Goal: Information Seeking & Learning: Compare options

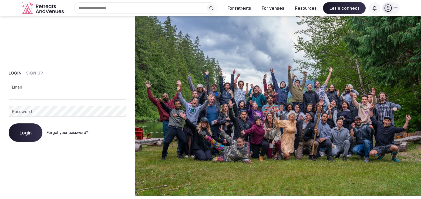
click at [66, 94] on input "Email" at bounding box center [68, 94] width 118 height 11
type input "**********"
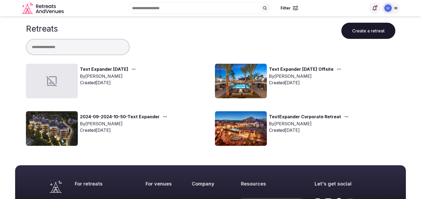
click at [110, 67] on link "Text Expander [DATE]" at bounding box center [104, 69] width 48 height 7
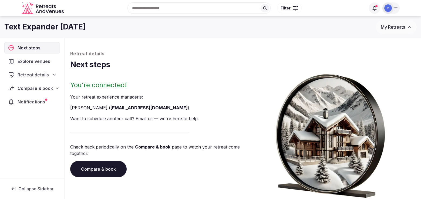
click at [27, 64] on span "Explore venues" at bounding box center [35, 61] width 35 height 6
click at [40, 62] on span "Explore venues" at bounding box center [35, 61] width 35 height 6
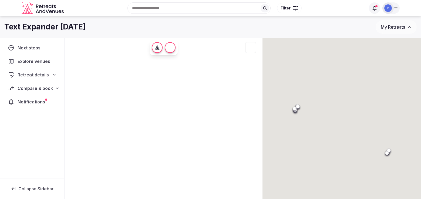
click at [20, 64] on span "Explore venues" at bounding box center [35, 61] width 35 height 6
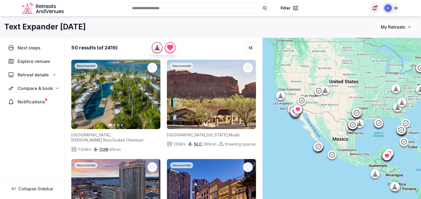
click at [58, 76] on div "Retreat details" at bounding box center [32, 74] width 56 height 11
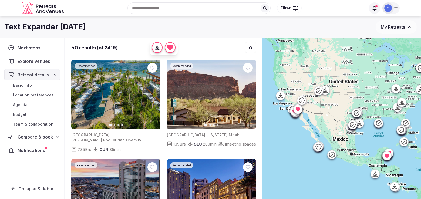
click at [147, 7] on div "Search Popular Destinations [GEOGRAPHIC_DATA], [GEOGRAPHIC_DATA] [GEOGRAPHIC_DA…" at bounding box center [216, 7] width 300 height 23
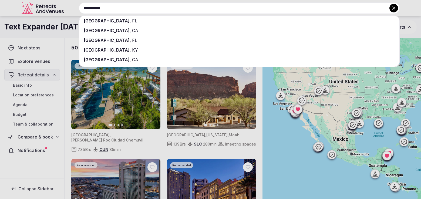
type input "**********"
click at [131, 27] on div "[GEOGRAPHIC_DATA] , [GEOGRAPHIC_DATA]" at bounding box center [239, 31] width 320 height 10
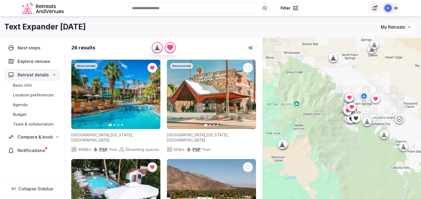
click at [365, 122] on icon at bounding box center [366, 121] width 5 height 5
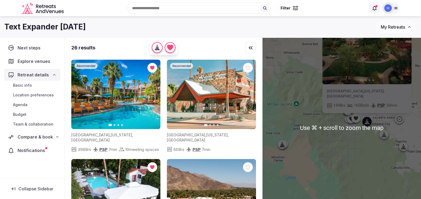
scroll to position [2, 0]
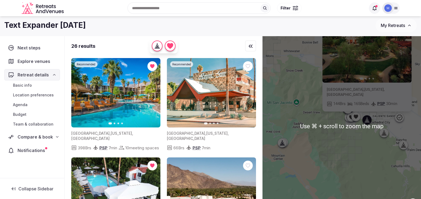
click at [381, 132] on icon at bounding box center [383, 132] width 5 height 5
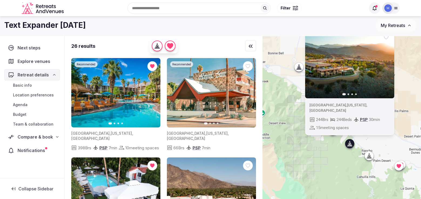
drag, startPoint x: 360, startPoint y: 136, endPoint x: 329, endPoint y: 147, distance: 32.3
click at [325, 147] on div "Previous slide Next slide [GEOGRAPHIC_DATA] , [US_STATE] , [GEOGRAPHIC_DATA] 24…" at bounding box center [341, 126] width 158 height 180
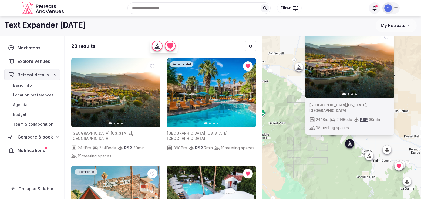
click at [398, 168] on icon at bounding box center [398, 165] width 5 height 5
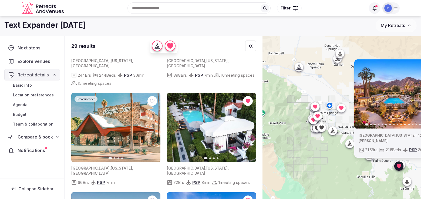
scroll to position [74, 0]
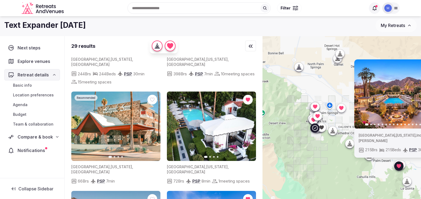
click at [152, 124] on icon "button" at bounding box center [153, 126] width 4 height 4
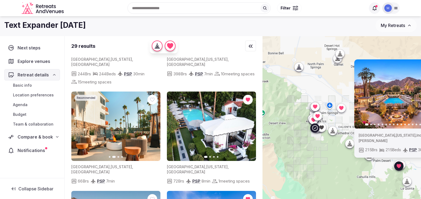
click at [152, 124] on icon "button" at bounding box center [153, 126] width 4 height 4
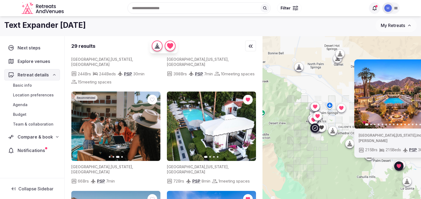
click at [152, 124] on icon "button" at bounding box center [153, 126] width 4 height 4
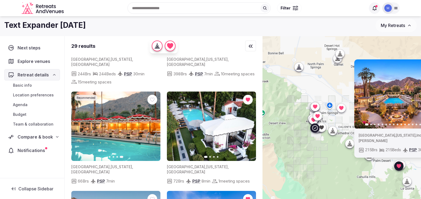
click at [105, 121] on img at bounding box center [115, 126] width 89 height 69
drag, startPoint x: 92, startPoint y: 162, endPoint x: 106, endPoint y: 136, distance: 30.1
click at [92, 164] on span "[GEOGRAPHIC_DATA]" at bounding box center [90, 166] width 38 height 5
click at [110, 125] on img at bounding box center [115, 126] width 89 height 69
click at [79, 124] on icon "button" at bounding box center [79, 126] width 4 height 4
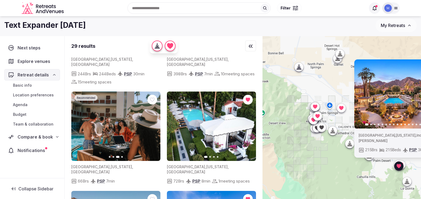
click at [314, 131] on div at bounding box center [316, 127] width 9 height 9
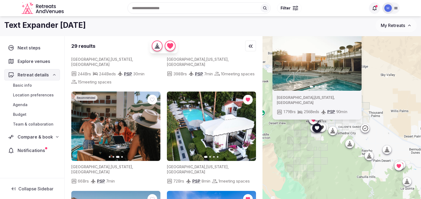
click at [324, 129] on icon at bounding box center [321, 127] width 5 height 5
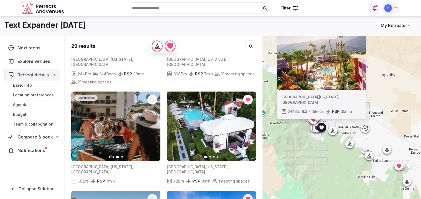
click at [313, 84] on img at bounding box center [321, 55] width 89 height 69
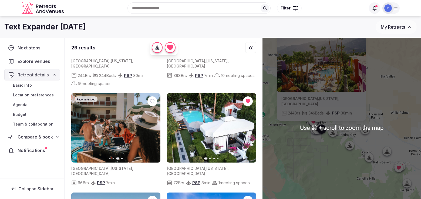
scroll to position [0, 0]
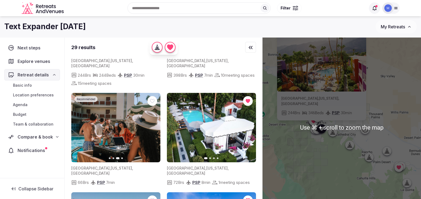
click at [286, 117] on div "[GEOGRAPHIC_DATA] , [US_STATE] , [GEOGRAPHIC_DATA] 244 Brs 346 Beds PSP 30 min" at bounding box center [321, 106] width 89 height 29
click at [286, 107] on div "[GEOGRAPHIC_DATA] , [US_STATE] , [GEOGRAPHIC_DATA] 244 Brs 346 Beds PSP 30 min" at bounding box center [321, 106] width 89 height 29
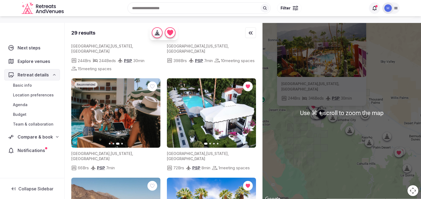
scroll to position [0, 0]
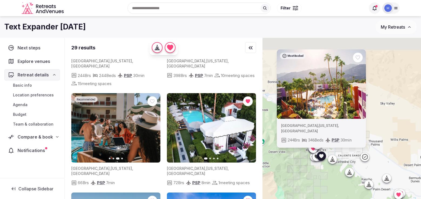
drag, startPoint x: 384, startPoint y: 99, endPoint x: 384, endPoint y: 111, distance: 12.2
click at [384, 111] on div "Most Booked Previous slide Next slide [GEOGRAPHIC_DATA] , [US_STATE] , [GEOGRAP…" at bounding box center [341, 128] width 158 height 180
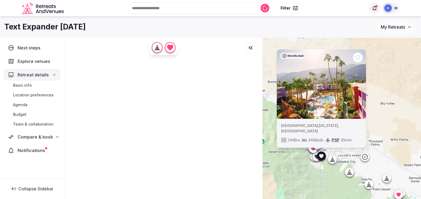
click at [311, 75] on img at bounding box center [321, 83] width 89 height 69
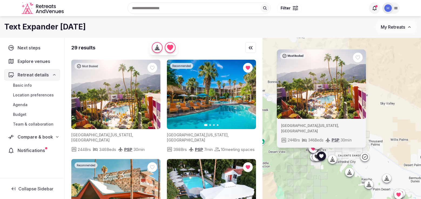
click at [311, 75] on img at bounding box center [321, 83] width 89 height 69
click at [131, 89] on img at bounding box center [115, 94] width 89 height 69
click at [152, 95] on icon "button" at bounding box center [153, 94] width 4 height 4
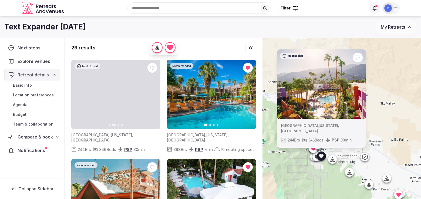
click at [152, 95] on icon "button" at bounding box center [153, 94] width 4 height 4
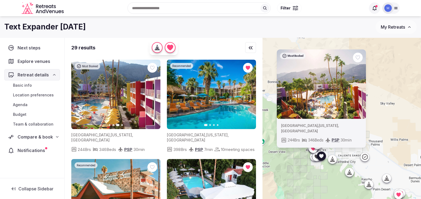
click at [152, 95] on icon "button" at bounding box center [153, 94] width 4 height 4
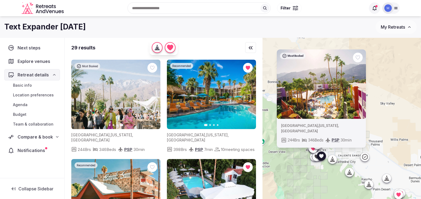
click at [0, 0] on icon at bounding box center [0, 0] width 0 height 0
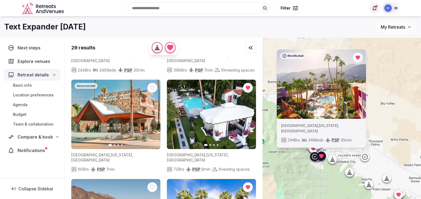
scroll to position [80, 0]
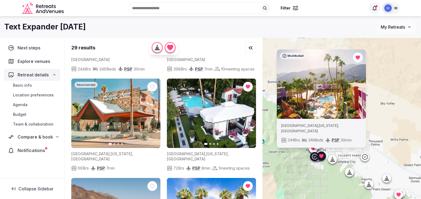
click at [154, 115] on icon "button" at bounding box center [153, 113] width 4 height 4
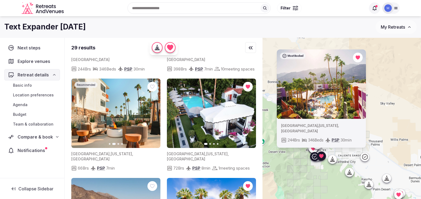
click at [105, 127] on img at bounding box center [116, 113] width 89 height 69
click at [153, 115] on icon "button" at bounding box center [153, 113] width 2 height 4
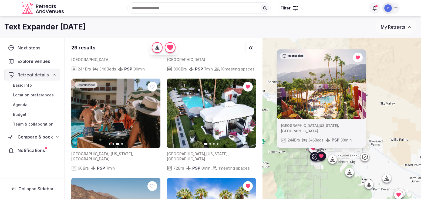
click at [153, 115] on icon "button" at bounding box center [153, 113] width 2 height 4
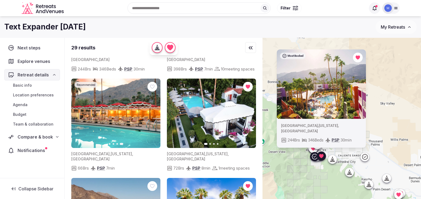
click at [0, 0] on icon at bounding box center [0, 0] width 0 height 0
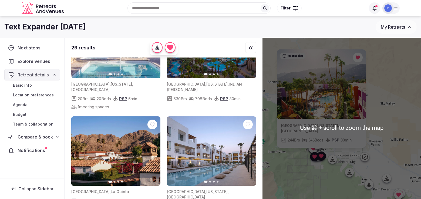
scroll to position [6, 0]
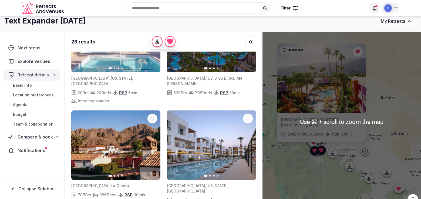
click at [323, 170] on div "Most Booked Previous slide Next slide [GEOGRAPHIC_DATA] , [US_STATE] , [GEOGRAP…" at bounding box center [341, 122] width 158 height 180
click at [168, 6] on input "text" at bounding box center [198, 7] width 143 height 11
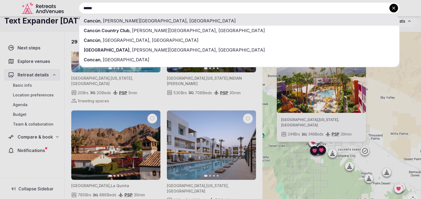
type input "******"
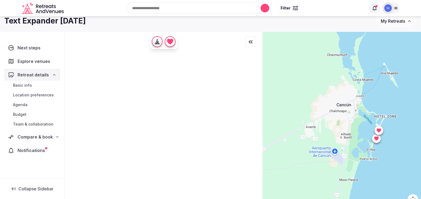
scroll to position [0, 0]
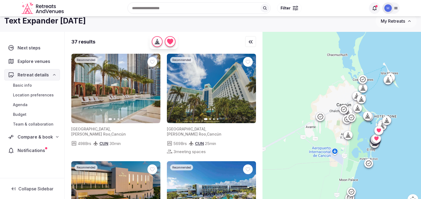
click at [388, 120] on icon at bounding box center [386, 120] width 5 height 5
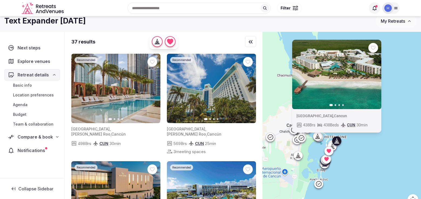
drag, startPoint x: 360, startPoint y: 128, endPoint x: 310, endPoint y: 149, distance: 54.6
click at [310, 149] on div "Previous slide Next slide [GEOGRAPHIC_DATA] , Cancun 438 Brs 438 Beds CUN 30 min" at bounding box center [341, 122] width 158 height 180
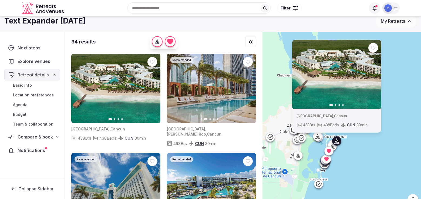
click at [334, 148] on icon at bounding box center [333, 146] width 2 height 5
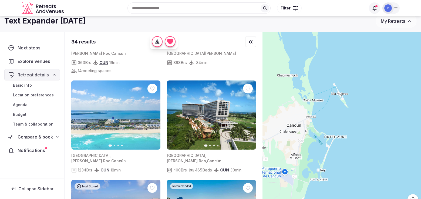
scroll to position [289, 0]
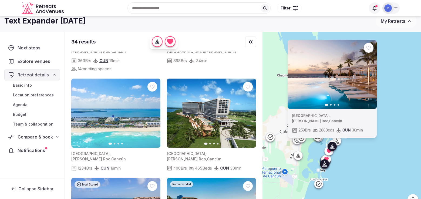
click at [249, 111] on icon "button" at bounding box center [248, 113] width 4 height 4
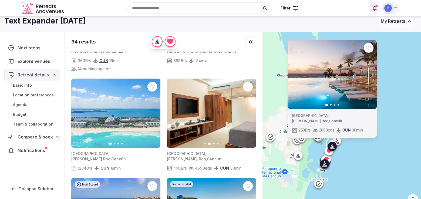
click at [249, 111] on icon "button" at bounding box center [248, 113] width 4 height 4
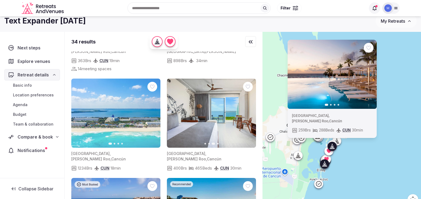
click at [249, 111] on icon "button" at bounding box center [248, 113] width 4 height 4
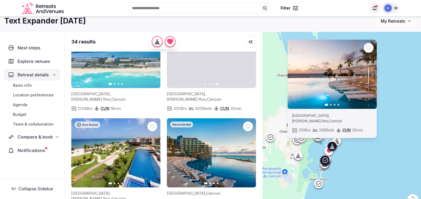
scroll to position [350, 0]
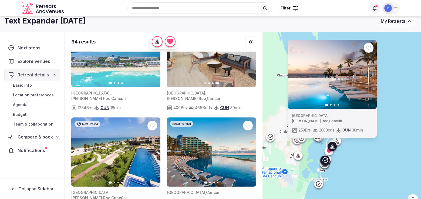
click at [247, 150] on icon "button" at bounding box center [248, 152] width 4 height 4
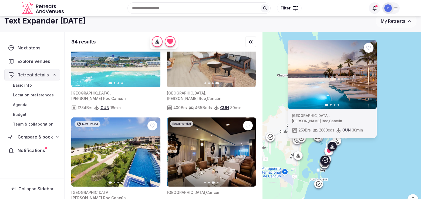
click at [247, 150] on icon "button" at bounding box center [248, 152] width 4 height 4
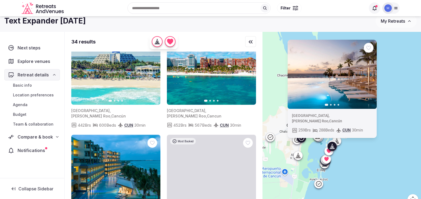
scroll to position [744, 0]
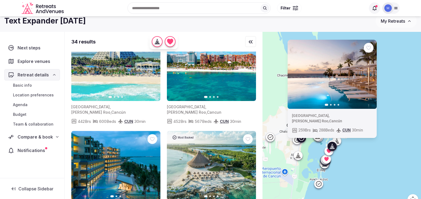
click at [249, 164] on icon "button" at bounding box center [249, 166] width 2 height 4
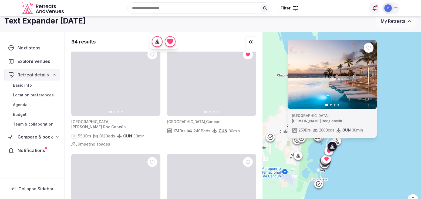
scroll to position [1038, 0]
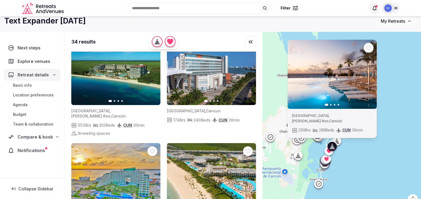
click at [246, 175] on icon "button" at bounding box center [248, 177] width 4 height 4
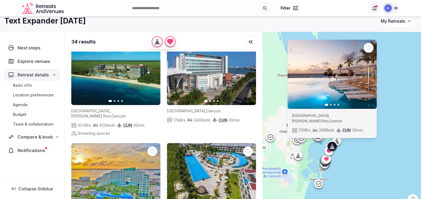
click at [246, 175] on icon "button" at bounding box center [248, 177] width 4 height 4
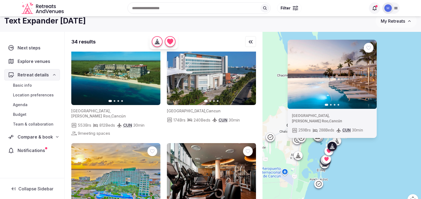
click at [157, 8] on div "Recent searches Cancún, [PERSON_NAME][GEOGRAPHIC_DATA], [GEOGRAPHIC_DATA] [GEOG…" at bounding box center [216, 7] width 300 height 23
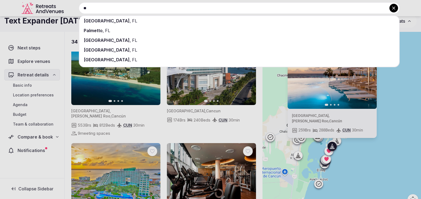
type input "*"
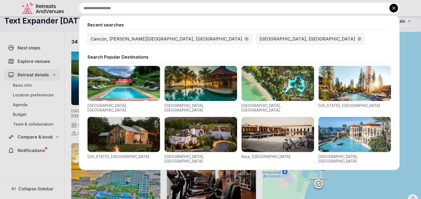
click at [246, 39] on icon "button" at bounding box center [247, 39] width 2 height 2
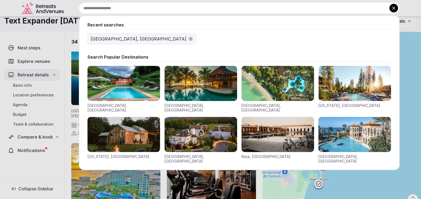
click at [103, 11] on input "text" at bounding box center [239, 7] width 321 height 11
click at [171, 41] on div "[GEOGRAPHIC_DATA], [GEOGRAPHIC_DATA]" at bounding box center [238, 38] width 303 height 11
click at [390, 9] on button at bounding box center [393, 8] width 9 height 9
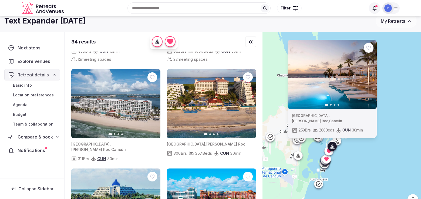
scroll to position [603, 0]
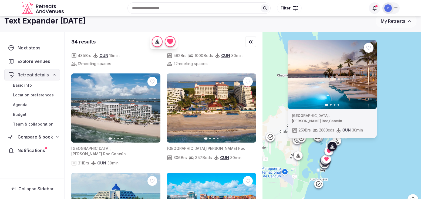
click at [26, 76] on span "Retreat details" at bounding box center [33, 75] width 31 height 6
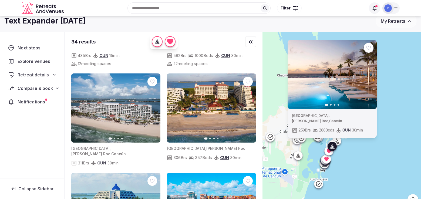
click at [152, 11] on div "Recent searches [GEOGRAPHIC_DATA], [GEOGRAPHIC_DATA] Search Popular Destination…" at bounding box center [216, 7] width 300 height 23
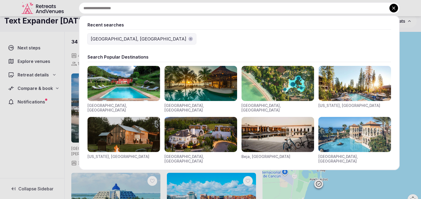
click at [189, 40] on icon "button" at bounding box center [190, 39] width 3 height 3
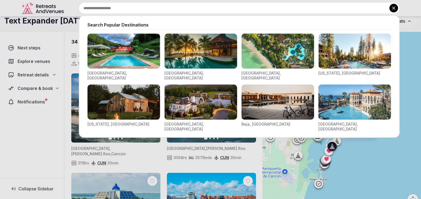
click at [117, 7] on input "text" at bounding box center [239, 7] width 321 height 11
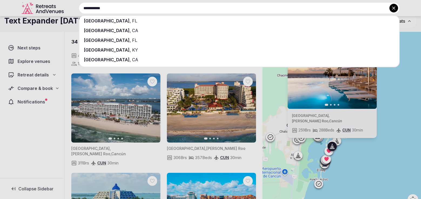
type input "**********"
click at [131, 31] on span "CA" at bounding box center [134, 30] width 7 height 5
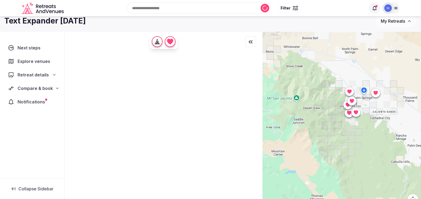
scroll to position [0, 0]
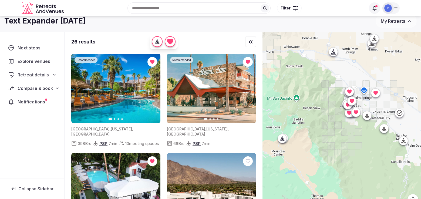
click at [374, 39] on icon at bounding box center [374, 40] width 1 height 2
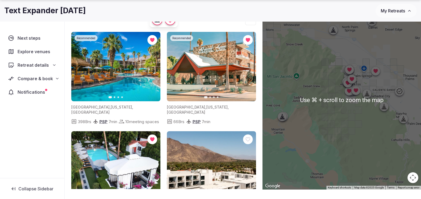
scroll to position [29, 0]
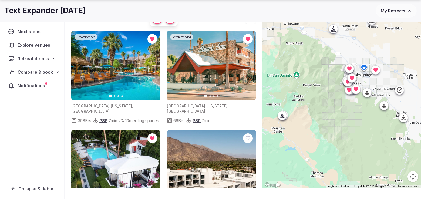
drag, startPoint x: 358, startPoint y: 129, endPoint x: 330, endPoint y: 146, distance: 32.5
click at [324, 175] on div "[GEOGRAPHIC_DATA] , [US_STATE] , [GEOGRAPHIC_DATA] 8 Brs" at bounding box center [341, 99] width 158 height 180
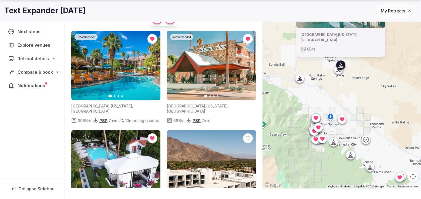
drag, startPoint x: 342, startPoint y: 75, endPoint x: 357, endPoint y: 76, distance: 15.1
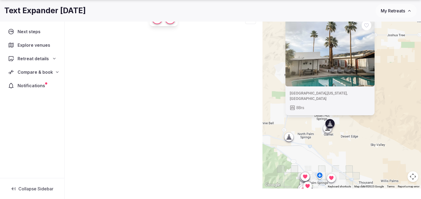
drag, startPoint x: 368, startPoint y: 73, endPoint x: 358, endPoint y: 130, distance: 57.1
click at [358, 130] on div "[GEOGRAPHIC_DATA] , [US_STATE] , [GEOGRAPHIC_DATA] 8 Brs" at bounding box center [341, 99] width 158 height 180
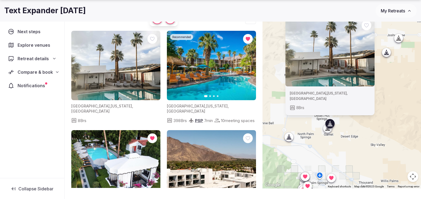
click at [327, 131] on icon at bounding box center [327, 131] width 5 height 0
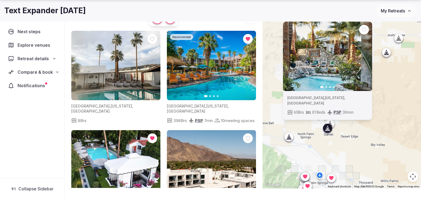
click at [366, 58] on icon "button" at bounding box center [365, 56] width 2 height 4
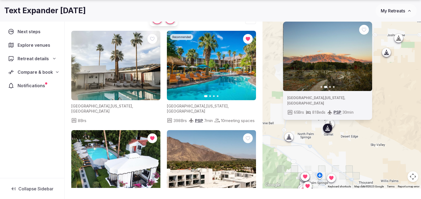
click at [366, 58] on icon "button" at bounding box center [365, 56] width 2 height 4
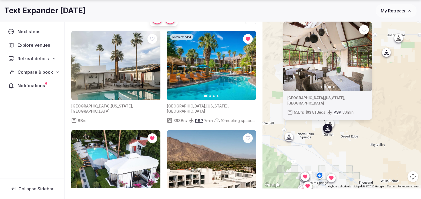
click at [366, 58] on icon "button" at bounding box center [365, 56] width 2 height 4
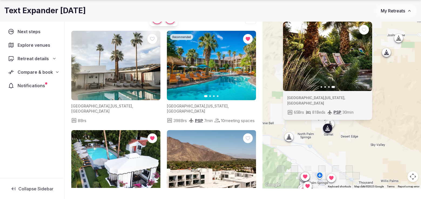
click at [290, 137] on icon at bounding box center [288, 136] width 5 height 5
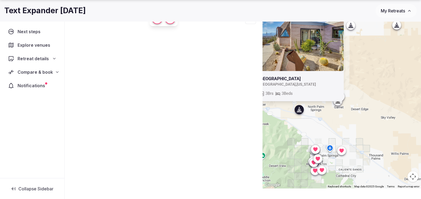
drag, startPoint x: 317, startPoint y: 143, endPoint x: 333, endPoint y: 128, distance: 20.8
click at [325, 111] on div "[GEOGRAPHIC_DATA] [GEOGRAPHIC_DATA] , [US_STATE] 3 Brs 3 Beds" at bounding box center [341, 99] width 158 height 180
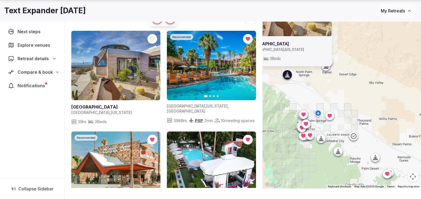
drag, startPoint x: 326, startPoint y: 133, endPoint x: 317, endPoint y: 102, distance: 32.6
click at [317, 102] on div "[GEOGRAPHIC_DATA] [GEOGRAPHIC_DATA] , [US_STATE] 3 Brs 3 Beds" at bounding box center [341, 99] width 158 height 180
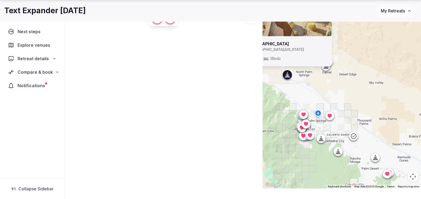
click at [354, 138] on icon at bounding box center [353, 136] width 6 height 6
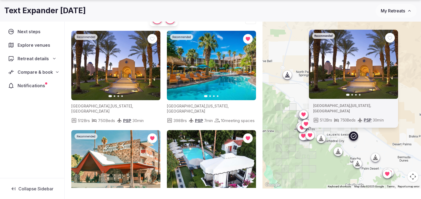
click at [336, 151] on icon at bounding box center [337, 151] width 5 height 5
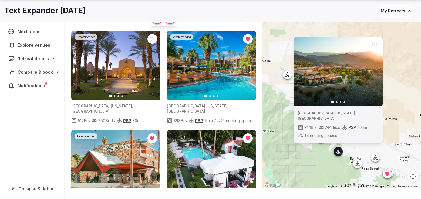
click at [321, 152] on div "Previous slide Next slide [GEOGRAPHIC_DATA] , [US_STATE] , [GEOGRAPHIC_DATA] 24…" at bounding box center [341, 99] width 158 height 180
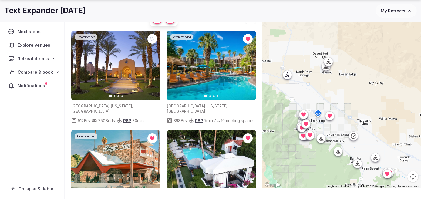
click at [325, 138] on div at bounding box center [320, 138] width 9 height 9
click at [319, 140] on icon at bounding box center [320, 138] width 5 height 5
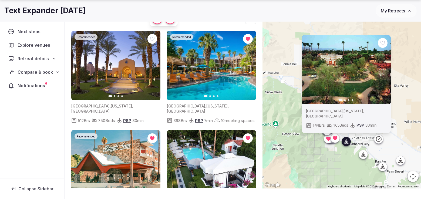
drag, startPoint x: 290, startPoint y: 145, endPoint x: 316, endPoint y: 148, distance: 25.8
click at [316, 148] on div "Previous slide Next slide [GEOGRAPHIC_DATA] , [US_STATE] , [GEOGRAPHIC_DATA] 14…" at bounding box center [341, 99] width 158 height 180
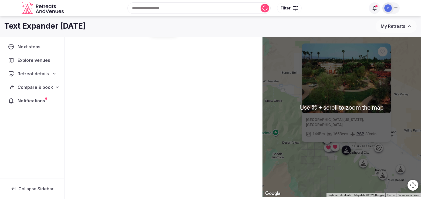
scroll to position [18, 0]
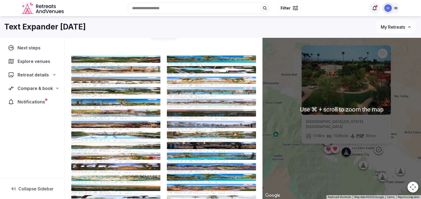
drag, startPoint x: 350, startPoint y: 176, endPoint x: 344, endPoint y: 168, distance: 10.0
click at [350, 176] on div "Previous slide Next slide [GEOGRAPHIC_DATA] , [US_STATE] , [GEOGRAPHIC_DATA] 14…" at bounding box center [341, 109] width 158 height 180
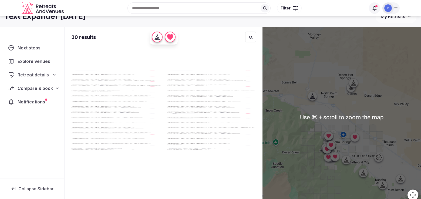
scroll to position [6, 0]
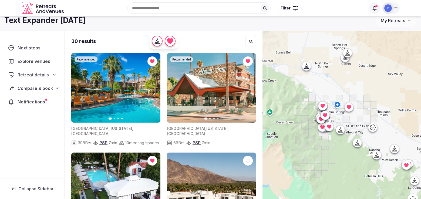
drag, startPoint x: 353, startPoint y: 147, endPoint x: 345, endPoint y: 116, distance: 31.6
click at [347, 111] on div at bounding box center [341, 121] width 158 height 180
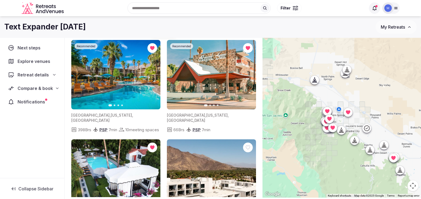
scroll to position [22, 0]
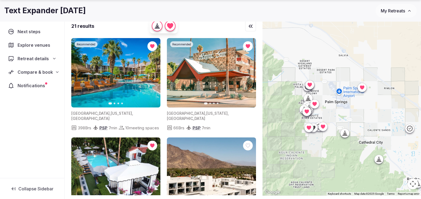
drag, startPoint x: 338, startPoint y: 117, endPoint x: 351, endPoint y: 116, distance: 12.8
click at [351, 116] on div at bounding box center [341, 106] width 158 height 180
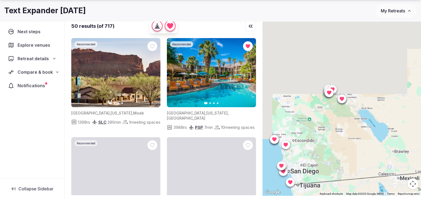
drag, startPoint x: 343, startPoint y: 79, endPoint x: 332, endPoint y: 149, distance: 71.1
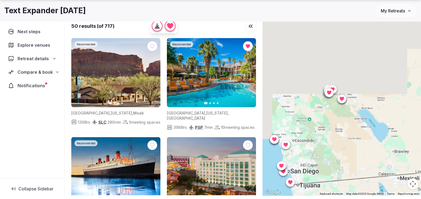
click at [329, 155] on div at bounding box center [341, 106] width 158 height 180
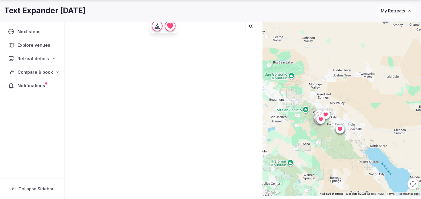
drag, startPoint x: 322, startPoint y: 133, endPoint x: 322, endPoint y: 137, distance: 4.9
click at [322, 137] on div at bounding box center [341, 106] width 158 height 180
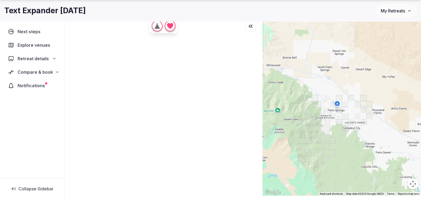
drag, startPoint x: 329, startPoint y: 148, endPoint x: 334, endPoint y: 175, distance: 26.9
click at [334, 175] on div at bounding box center [341, 106] width 158 height 180
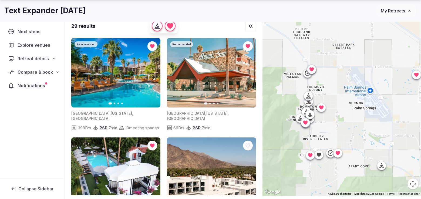
drag, startPoint x: 320, startPoint y: 90, endPoint x: 372, endPoint y: 148, distance: 77.8
click at [372, 148] on div at bounding box center [341, 106] width 158 height 180
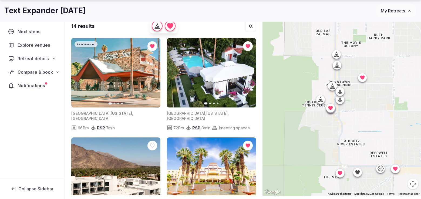
drag, startPoint x: 323, startPoint y: 126, endPoint x: 354, endPoint y: 113, distance: 34.1
click at [354, 113] on div at bounding box center [341, 106] width 158 height 180
click at [337, 58] on div at bounding box center [336, 54] width 9 height 9
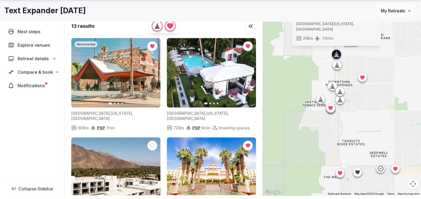
click at [337, 61] on div at bounding box center [337, 65] width 9 height 9
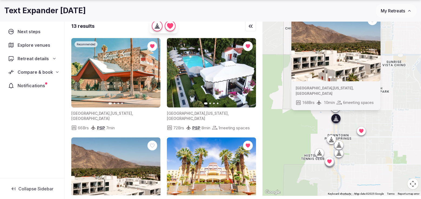
drag, startPoint x: 356, startPoint y: 70, endPoint x: 355, endPoint y: 124, distance: 54.0
click at [355, 124] on div "Previous slide Next slide [GEOGRAPHIC_DATA] , [US_STATE] , [GEOGRAPHIC_DATA] 16…" at bounding box center [341, 106] width 158 height 180
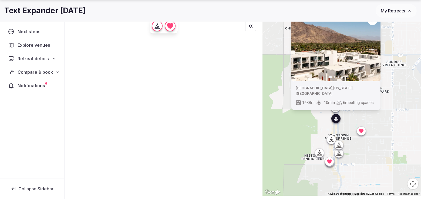
click at [370, 45] on div "Previous slide Next slide [GEOGRAPHIC_DATA] , [US_STATE] , [GEOGRAPHIC_DATA] 16…" at bounding box center [341, 106] width 158 height 180
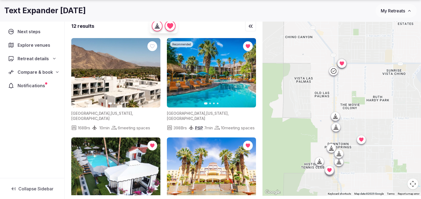
drag, startPoint x: 353, startPoint y: 83, endPoint x: 352, endPoint y: 90, distance: 7.2
click at [353, 92] on div at bounding box center [341, 106] width 158 height 180
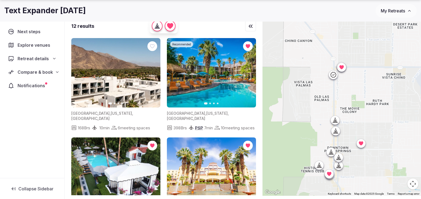
click at [333, 77] on div at bounding box center [341, 106] width 158 height 180
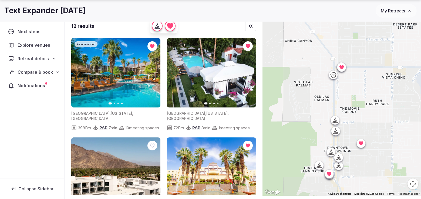
click at [331, 75] on icon at bounding box center [333, 74] width 6 height 6
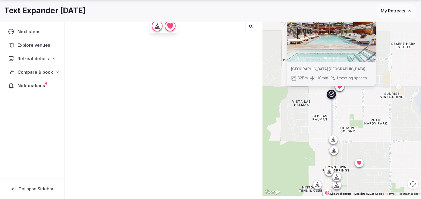
drag, startPoint x: 359, startPoint y: 81, endPoint x: 357, endPoint y: 102, distance: 21.2
click at [357, 102] on div "Recommended Previous slide Next slide [GEOGRAPHIC_DATA] , [GEOGRAPHIC_DATA] 32 …" at bounding box center [341, 106] width 158 height 180
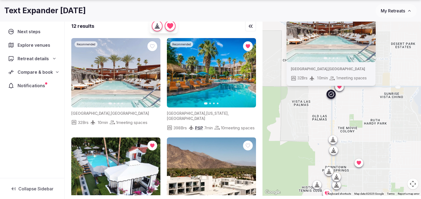
click at [300, 57] on div at bounding box center [330, 58] width 89 height 2
click at [152, 75] on icon "button" at bounding box center [153, 73] width 4 height 4
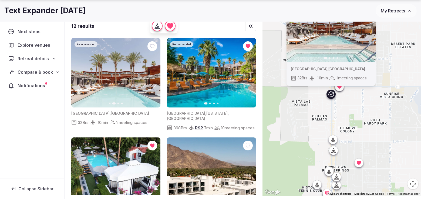
click at [339, 102] on div "Recommended Previous slide Next slide [GEOGRAPHIC_DATA] , [GEOGRAPHIC_DATA] 32 …" at bounding box center [341, 106] width 158 height 180
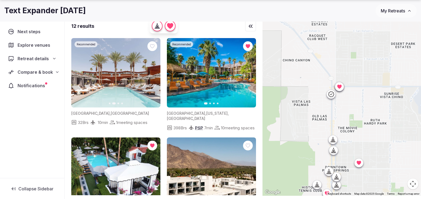
click at [339, 87] on icon at bounding box center [339, 86] width 4 height 4
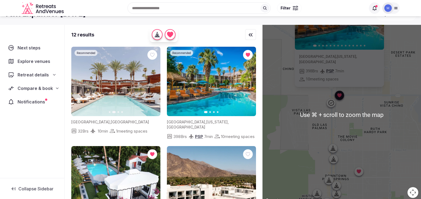
scroll to position [13, 0]
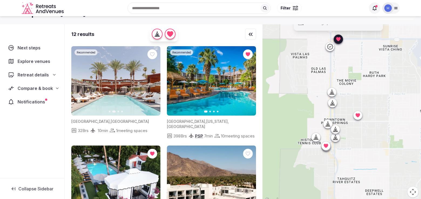
drag, startPoint x: 340, startPoint y: 125, endPoint x: 340, endPoint y: 77, distance: 47.8
click at [340, 77] on div "Recommended Previous slide Next slide [GEOGRAPHIC_DATA] , [US_STATE] , [GEOGRAP…" at bounding box center [341, 114] width 158 height 180
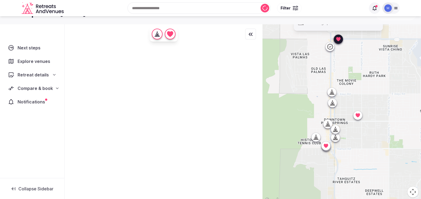
click at [332, 95] on div at bounding box center [331, 92] width 9 height 9
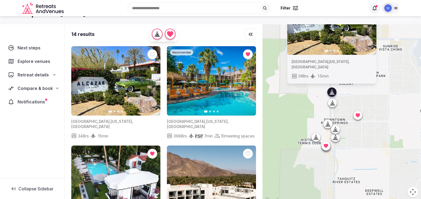
click at [154, 80] on icon "button" at bounding box center [153, 81] width 4 height 4
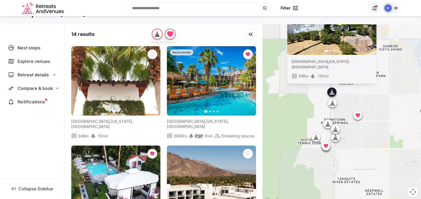
click at [334, 104] on icon at bounding box center [332, 102] width 5 height 5
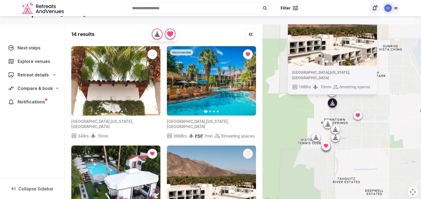
click at [334, 104] on icon at bounding box center [332, 102] width 5 height 5
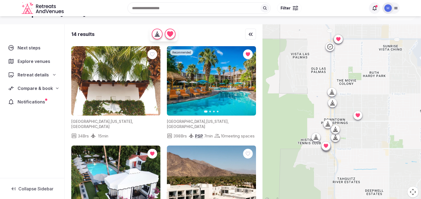
click at [334, 106] on div at bounding box center [332, 103] width 9 height 9
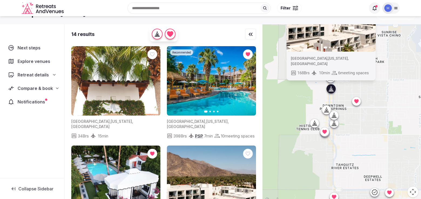
drag, startPoint x: 336, startPoint y: 107, endPoint x: 335, endPoint y: 101, distance: 5.7
click at [335, 101] on div "Previous slide Next slide [GEOGRAPHIC_DATA] , [US_STATE] , [GEOGRAPHIC_DATA] 16…" at bounding box center [341, 114] width 158 height 180
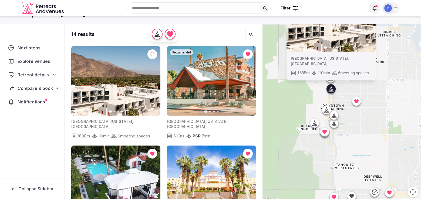
click at [153, 83] on button "Next slide" at bounding box center [152, 81] width 9 height 9
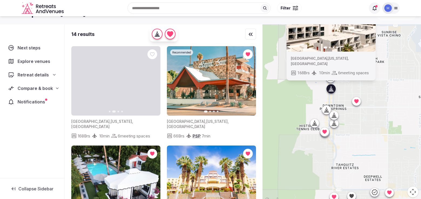
click at [153, 83] on button "Next slide" at bounding box center [152, 81] width 9 height 9
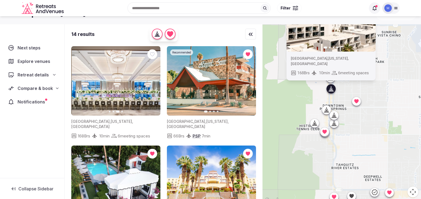
click at [153, 83] on button "Next slide" at bounding box center [152, 81] width 9 height 9
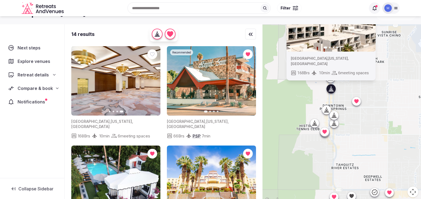
click at [327, 111] on icon at bounding box center [326, 111] width 1 height 2
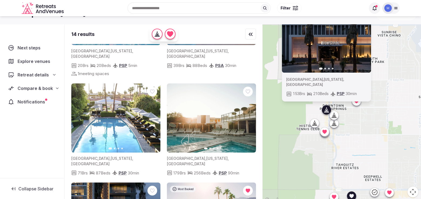
scroll to position [369, 0]
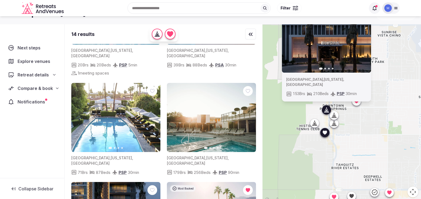
click at [152, 115] on icon "button" at bounding box center [153, 117] width 4 height 4
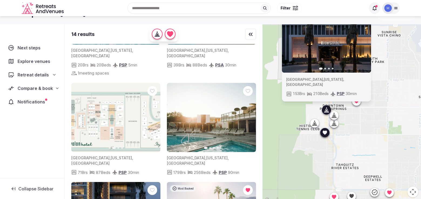
click at [152, 115] on icon "button" at bounding box center [153, 117] width 4 height 4
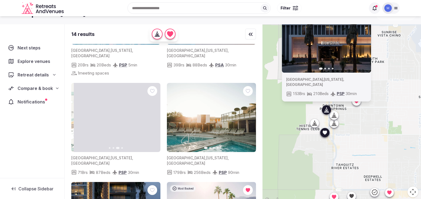
click at [152, 115] on icon "button" at bounding box center [153, 117] width 4 height 4
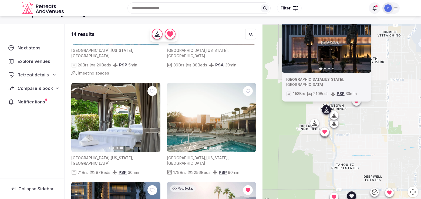
click at [247, 115] on icon "button" at bounding box center [248, 117] width 4 height 4
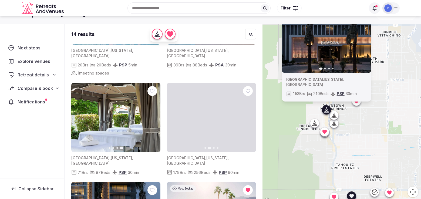
click at [249, 115] on icon "button" at bounding box center [248, 117] width 4 height 4
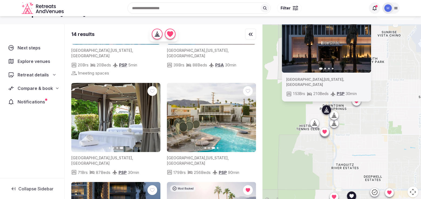
click at [249, 115] on icon "button" at bounding box center [248, 117] width 4 height 4
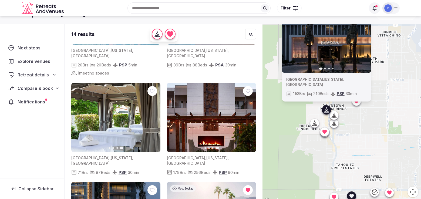
drag, startPoint x: 248, startPoint y: 78, endPoint x: 247, endPoint y: 82, distance: 4.5
click at [0, 0] on icon at bounding box center [0, 0] width 0 height 0
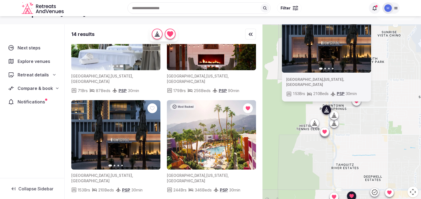
scroll to position [451, 0]
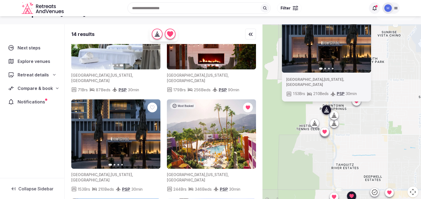
click at [152, 130] on button "Next slide" at bounding box center [152, 134] width 9 height 9
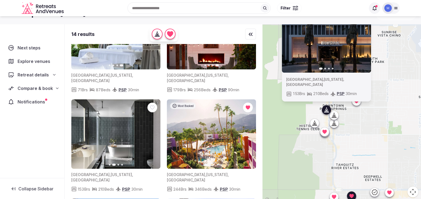
click at [152, 130] on button "Next slide" at bounding box center [152, 134] width 9 height 9
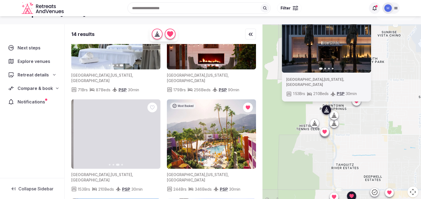
click at [152, 130] on button "Next slide" at bounding box center [152, 134] width 9 height 9
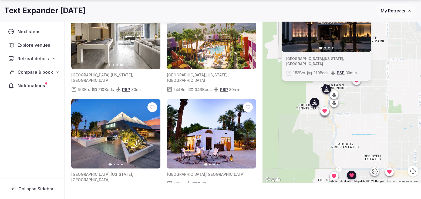
scroll to position [35, 0]
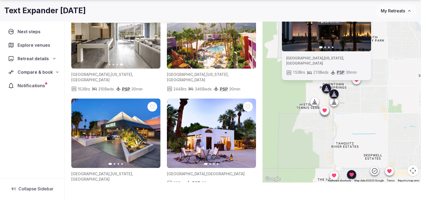
click at [152, 131] on icon "button" at bounding box center [153, 133] width 4 height 4
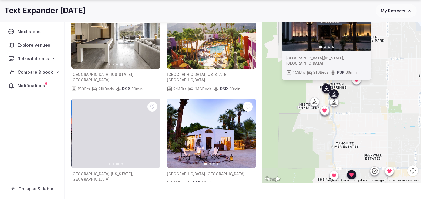
click at [152, 131] on icon "button" at bounding box center [153, 133] width 4 height 4
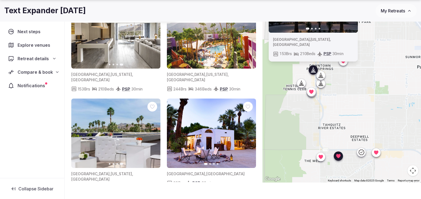
drag, startPoint x: 331, startPoint y: 133, endPoint x: 322, endPoint y: 118, distance: 17.7
click at [317, 113] on div "Previous slide Next slide [GEOGRAPHIC_DATA] , [US_STATE] , [GEOGRAPHIC_DATA] 15…" at bounding box center [341, 93] width 158 height 180
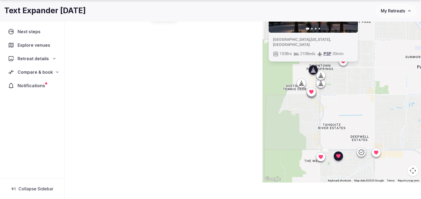
scroll to position [0, 0]
click at [360, 154] on icon at bounding box center [361, 152] width 6 height 6
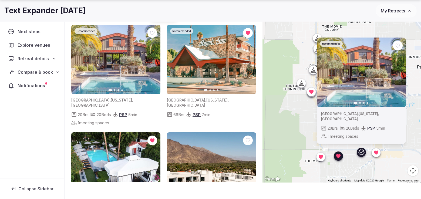
click at [375, 153] on icon at bounding box center [376, 152] width 4 height 4
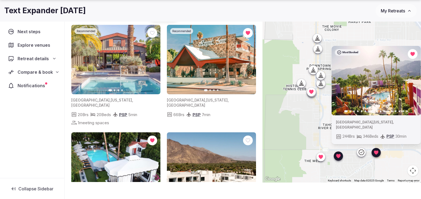
click at [412, 83] on icon "button" at bounding box center [413, 80] width 4 height 4
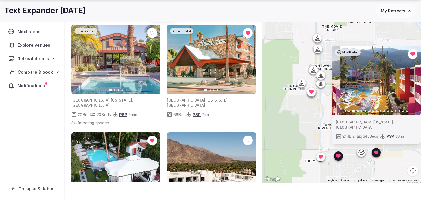
click at [412, 83] on icon "button" at bounding box center [413, 80] width 4 height 4
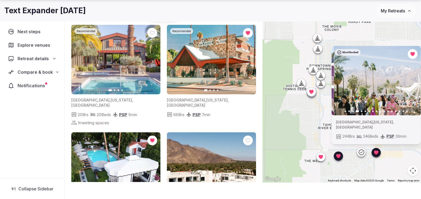
click at [412, 83] on icon "button" at bounding box center [413, 80] width 4 height 4
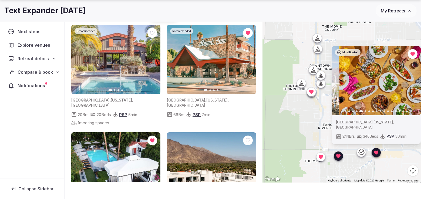
click at [412, 83] on icon "button" at bounding box center [413, 80] width 4 height 4
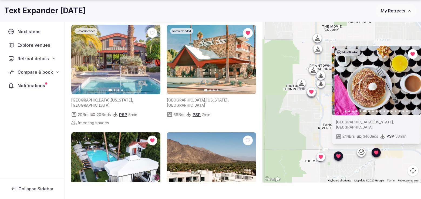
click at [412, 83] on icon "button" at bounding box center [413, 80] width 4 height 4
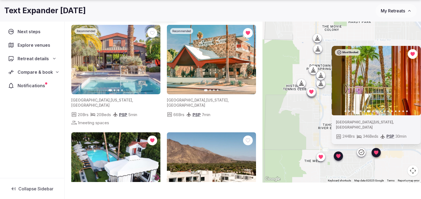
click at [412, 83] on icon "button" at bounding box center [413, 80] width 4 height 4
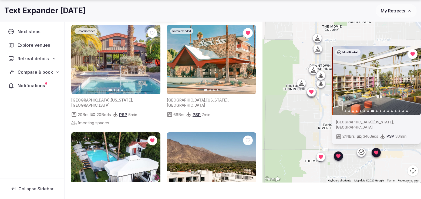
click at [412, 83] on icon "button" at bounding box center [413, 80] width 4 height 4
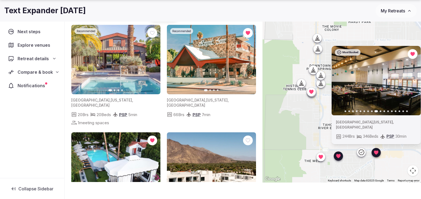
click at [417, 89] on img at bounding box center [376, 80] width 89 height 69
click at [415, 83] on icon "button" at bounding box center [413, 80] width 4 height 4
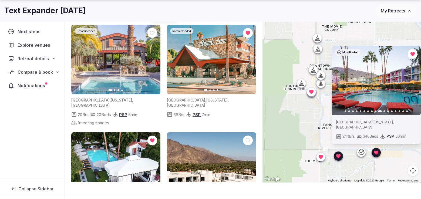
click at [415, 83] on icon "button" at bounding box center [413, 80] width 4 height 4
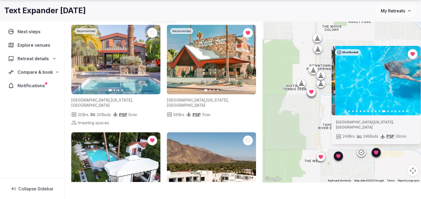
click at [415, 83] on icon "button" at bounding box center [413, 80] width 4 height 4
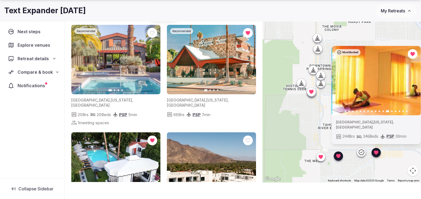
click at [415, 83] on icon "button" at bounding box center [413, 80] width 4 height 4
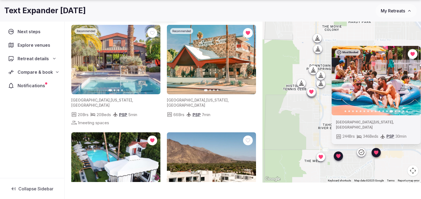
click at [415, 83] on icon "button" at bounding box center [413, 80] width 4 height 4
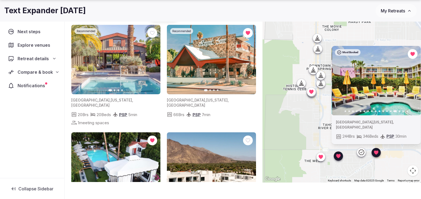
click at [415, 83] on icon "button" at bounding box center [413, 80] width 4 height 4
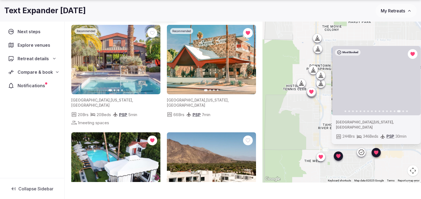
click at [415, 83] on icon "button" at bounding box center [413, 80] width 4 height 4
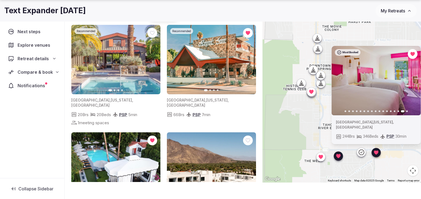
click at [415, 83] on icon "button" at bounding box center [413, 80] width 4 height 4
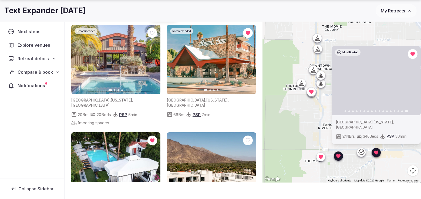
click at [302, 122] on div "Most Booked Previous slide Next slide [GEOGRAPHIC_DATA] , [US_STATE] , [GEOGRAP…" at bounding box center [341, 93] width 158 height 180
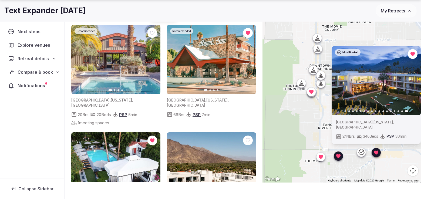
click at [350, 36] on div "Most Booked Previous slide Next slide [GEOGRAPHIC_DATA] , [US_STATE] , [GEOGRAP…" at bounding box center [341, 93] width 158 height 180
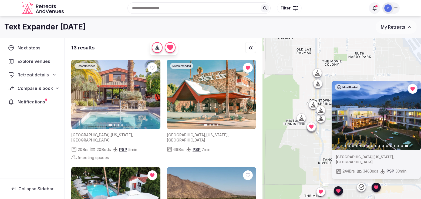
click at [161, 2] on div "Recent searches [GEOGRAPHIC_DATA], [GEOGRAPHIC_DATA] Search Popular Destination…" at bounding box center [216, 7] width 300 height 23
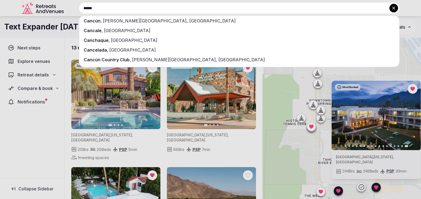
type input "******"
click at [138, 21] on span "[PERSON_NAME][GEOGRAPHIC_DATA], [GEOGRAPHIC_DATA]" at bounding box center [169, 20] width 134 height 5
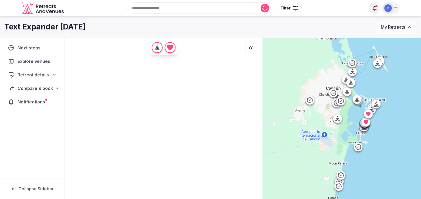
drag, startPoint x: 357, startPoint y: 127, endPoint x: 350, endPoint y: 115, distance: 13.7
click at [350, 115] on div at bounding box center [341, 128] width 158 height 180
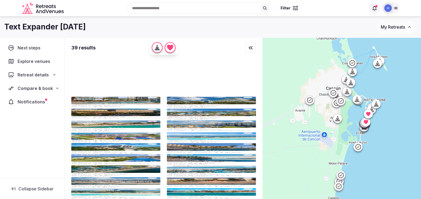
click at [382, 61] on icon at bounding box center [379, 60] width 5 height 5
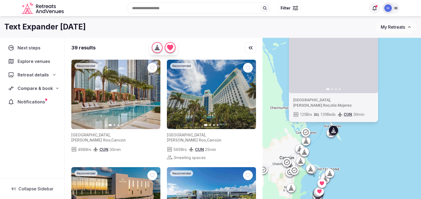
drag, startPoint x: 390, startPoint y: 89, endPoint x: 347, endPoint y: 138, distance: 65.7
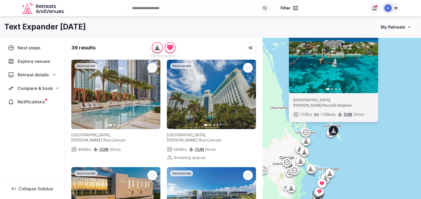
click at [347, 138] on div "Previous slide Next slide [GEOGRAPHIC_DATA] , [PERSON_NAME][GEOGRAPHIC_DATA] , …" at bounding box center [341, 128] width 158 height 180
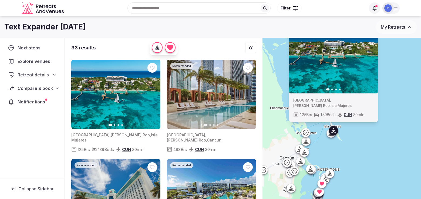
click at [329, 134] on div at bounding box center [333, 130] width 9 height 9
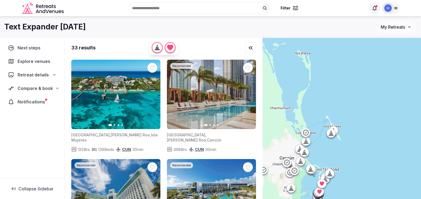
click at [330, 134] on icon at bounding box center [330, 135] width 1 height 2
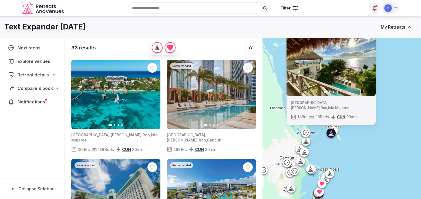
click at [366, 63] on icon "button" at bounding box center [368, 61] width 4 height 4
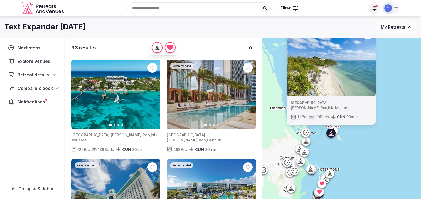
click at [366, 63] on icon "button" at bounding box center [368, 61] width 4 height 4
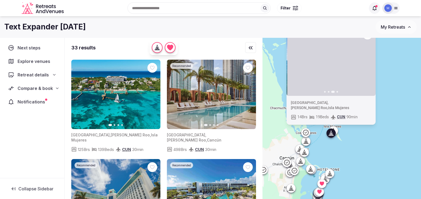
click at [366, 63] on icon "button" at bounding box center [368, 61] width 4 height 4
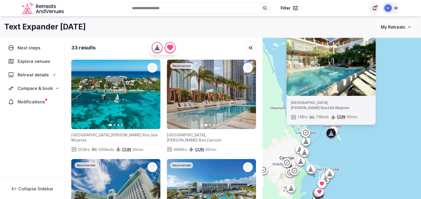
click at [398, 112] on div "Previous slide Next slide [GEOGRAPHIC_DATA] , [PERSON_NAME][GEOGRAPHIC_DATA] , …" at bounding box center [341, 128] width 158 height 180
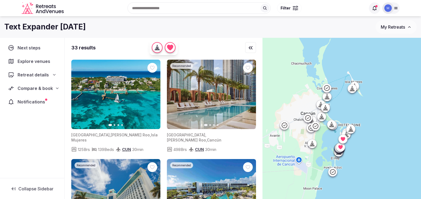
drag, startPoint x: 353, startPoint y: 142, endPoint x: 373, endPoint y: 128, distance: 24.7
click at [373, 128] on div at bounding box center [341, 128] width 158 height 180
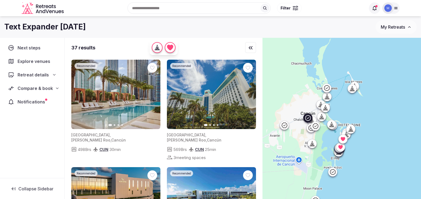
click at [152, 95] on icon "button" at bounding box center [153, 94] width 4 height 4
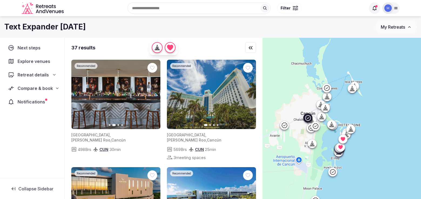
click at [152, 95] on icon "button" at bounding box center [153, 94] width 4 height 4
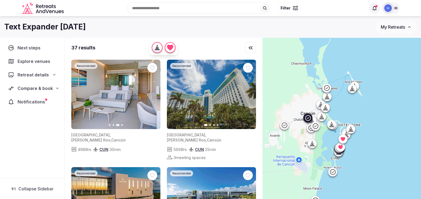
click at [152, 95] on icon "button" at bounding box center [153, 94] width 4 height 4
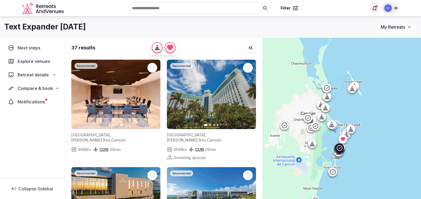
click at [247, 95] on icon "button" at bounding box center [248, 94] width 4 height 4
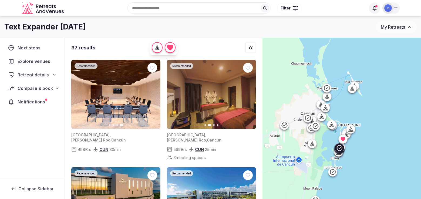
click at [248, 96] on icon "button" at bounding box center [248, 94] width 4 height 4
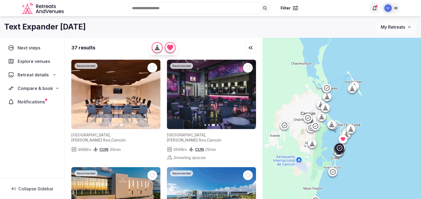
click at [248, 96] on icon "button" at bounding box center [248, 94] width 4 height 4
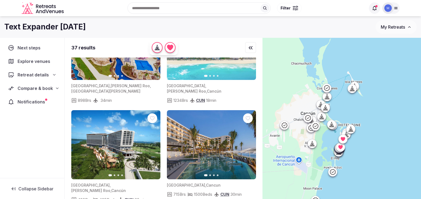
scroll to position [373, 0]
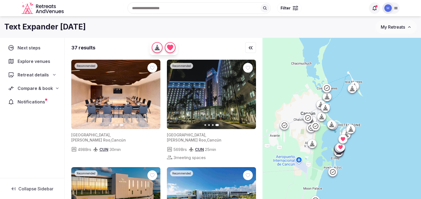
scroll to position [373, 0]
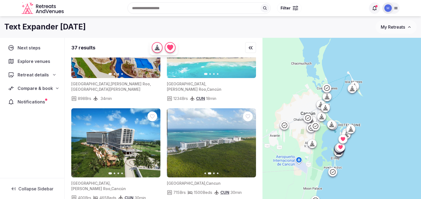
click at [248, 141] on icon "button" at bounding box center [248, 143] width 4 height 4
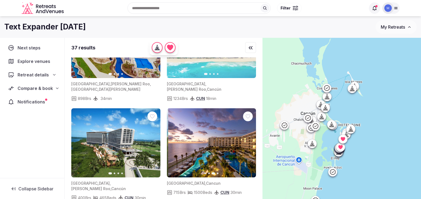
click at [248, 141] on icon "button" at bounding box center [248, 143] width 4 height 4
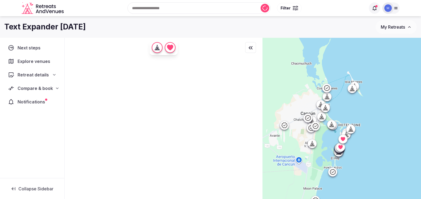
scroll to position [0, 0]
